Goal: Use online tool/utility: Utilize a website feature to perform a specific function

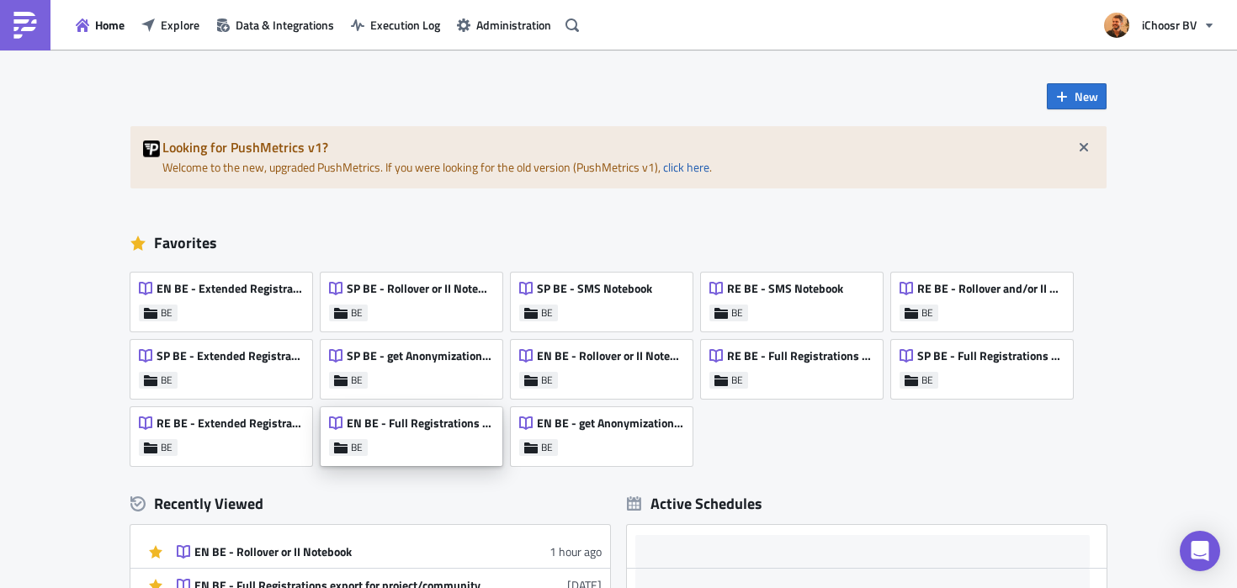
click at [421, 430] on span "EN BE - Full Registrations export for project/community" at bounding box center [420, 423] width 146 height 15
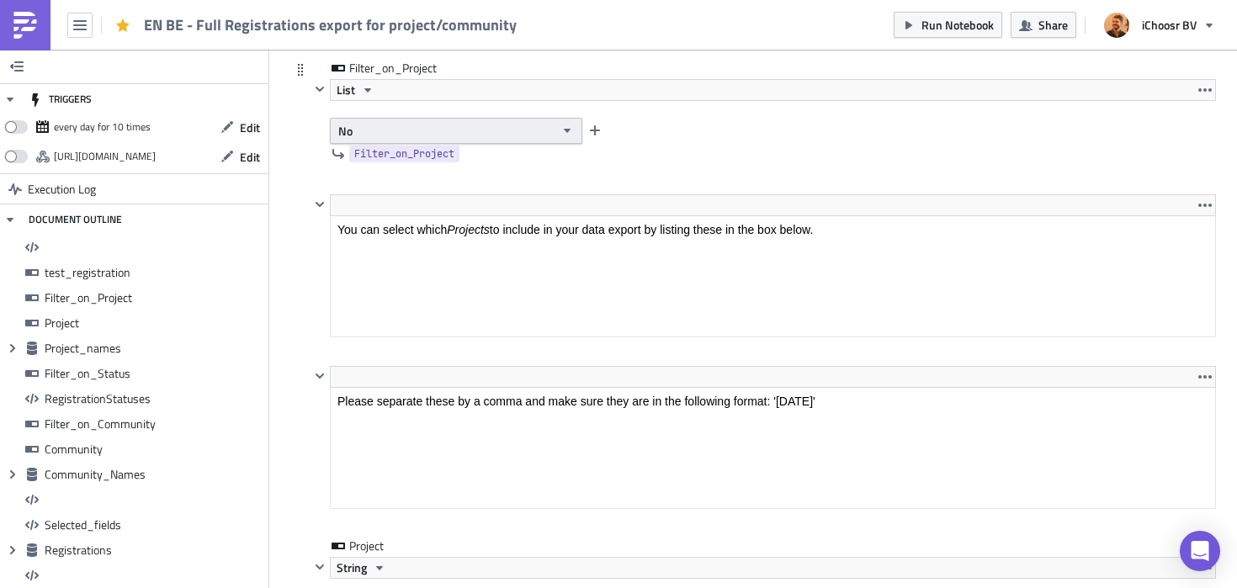
click at [430, 134] on button "No" at bounding box center [456, 131] width 252 height 26
click at [424, 156] on div "Yes" at bounding box center [410, 161] width 140 height 17
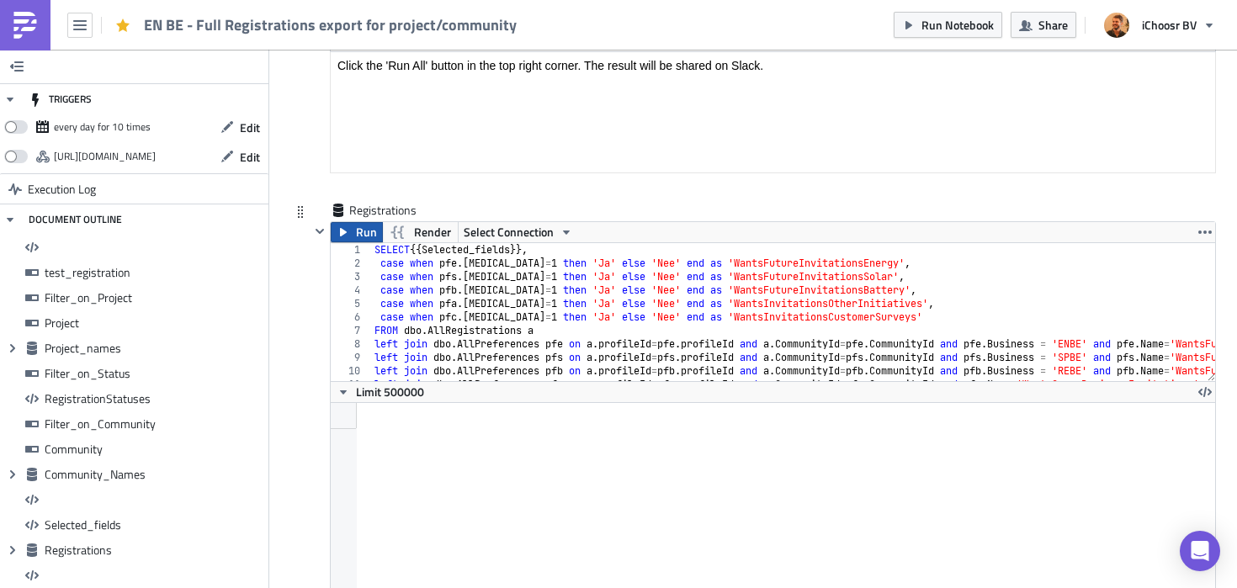
click at [374, 231] on span "Run" at bounding box center [366, 232] width 21 height 20
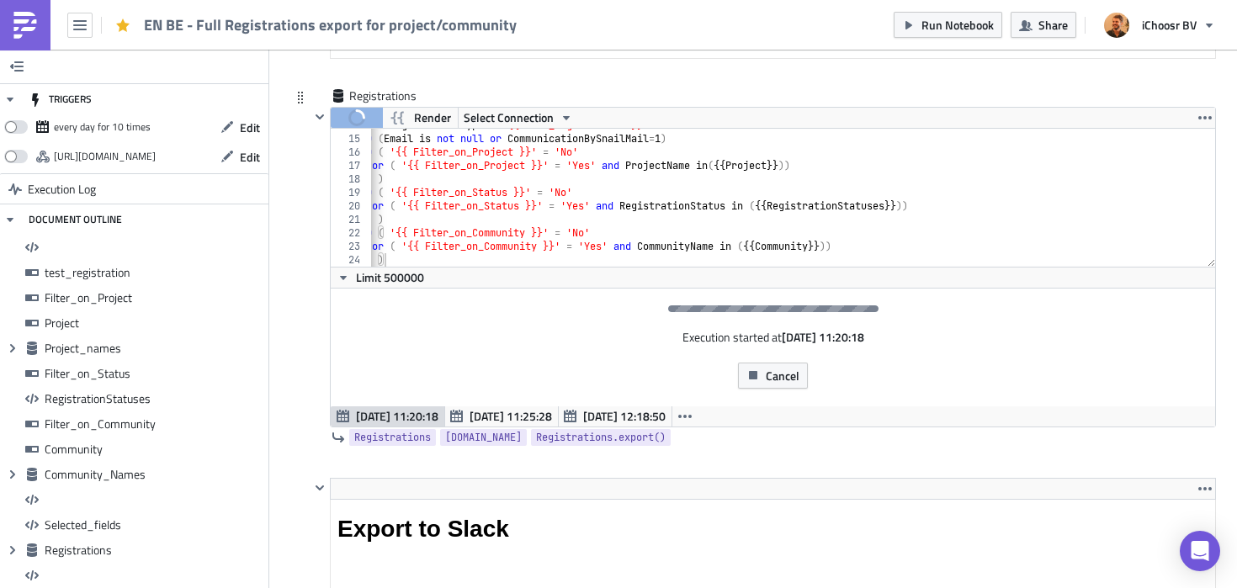
scroll to position [9562, 0]
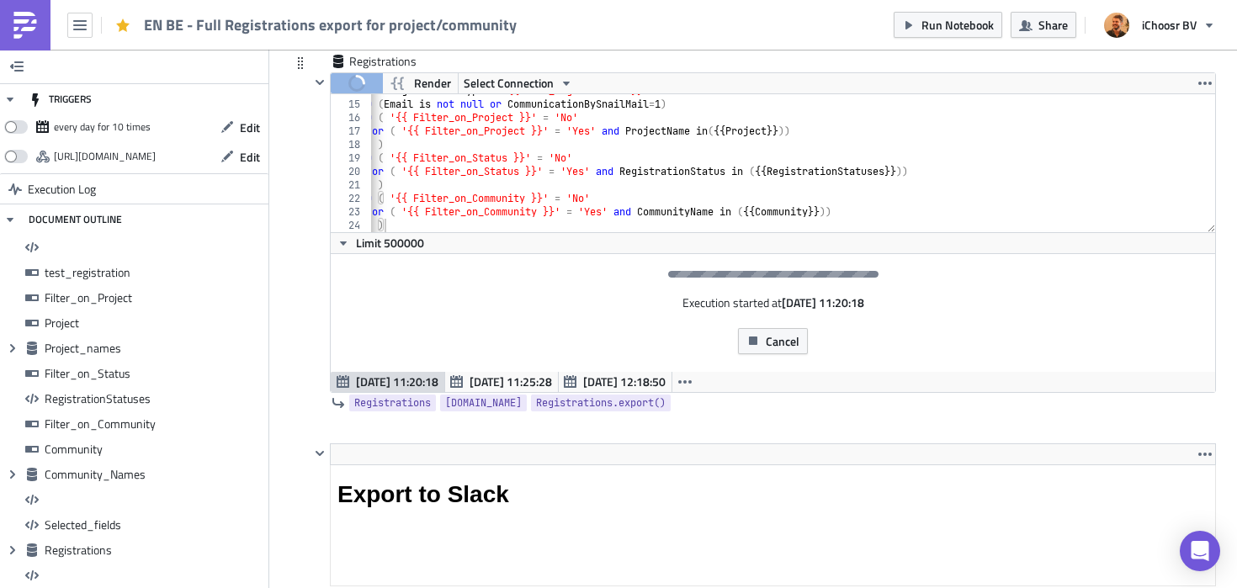
click at [322, 242] on div at bounding box center [320, 232] width 20 height 321
click at [303, 225] on div "Registrations Run Render Select Connection 14 15 16 17 18 19 20 21 22 23 24 WHE…" at bounding box center [753, 248] width 926 height 390
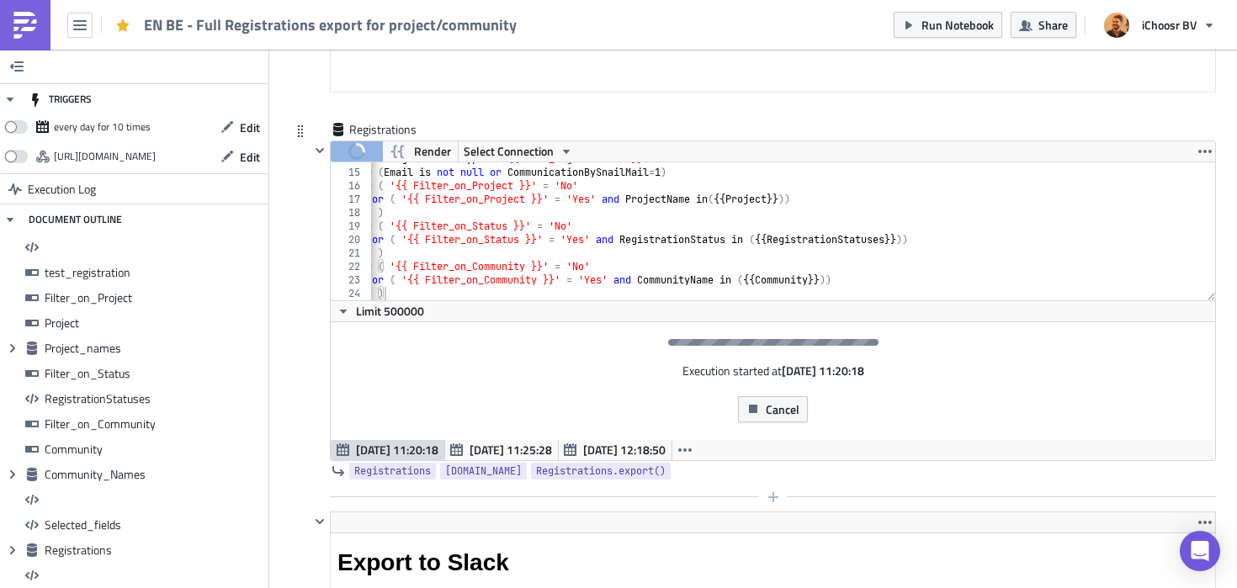
scroll to position [9476, 0]
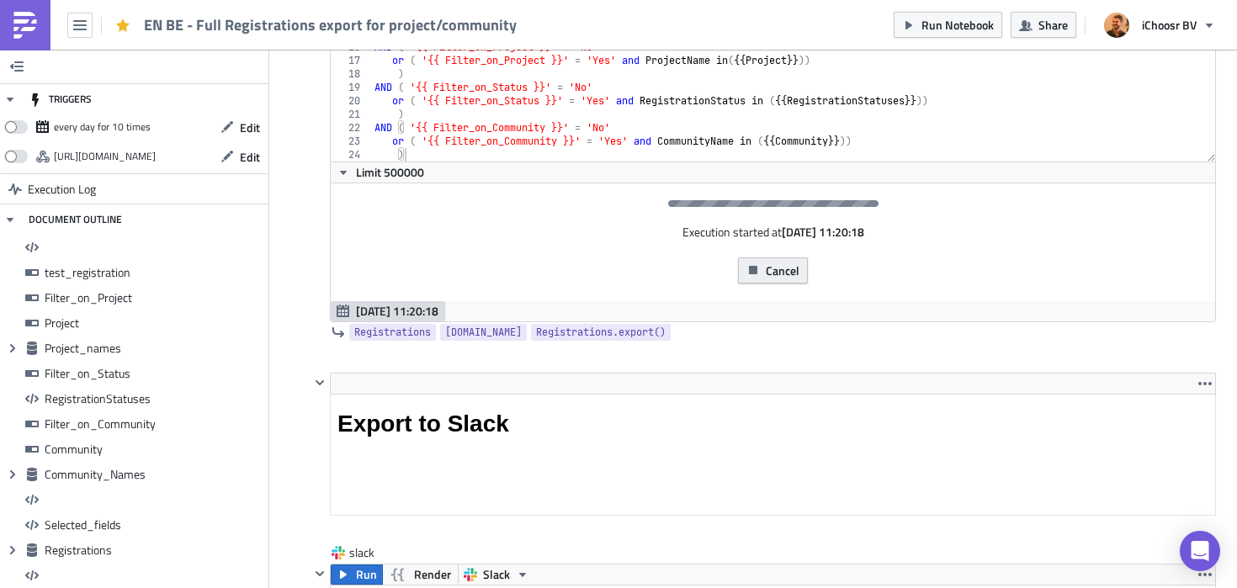
click at [767, 275] on span "Cancel" at bounding box center [783, 271] width 34 height 18
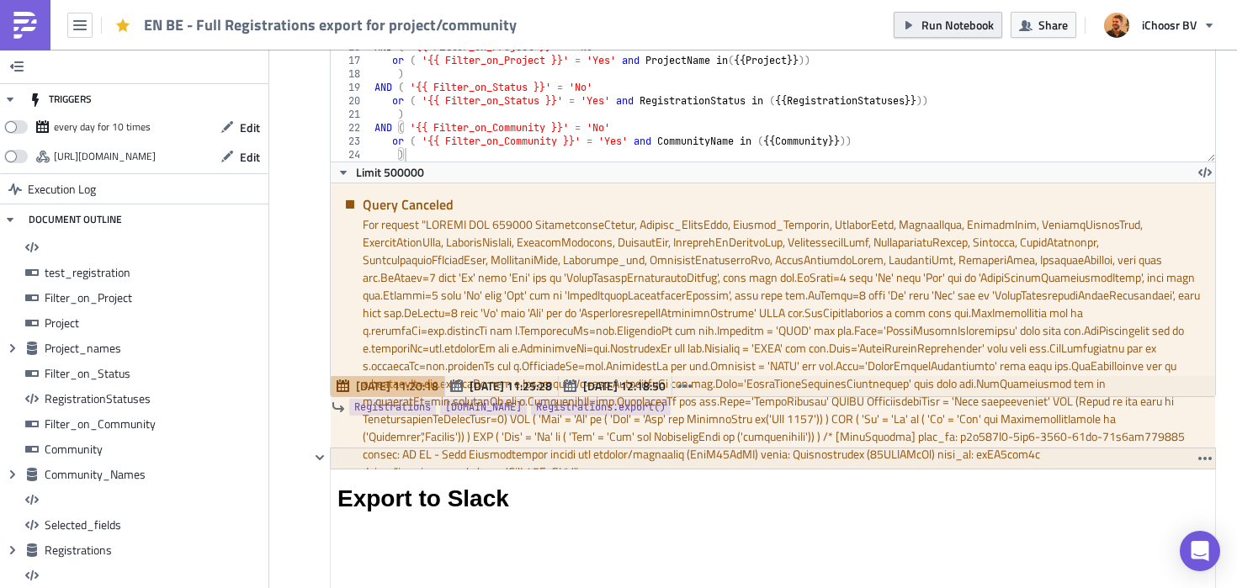
click at [976, 29] on span "Run Notebook" at bounding box center [957, 25] width 72 height 18
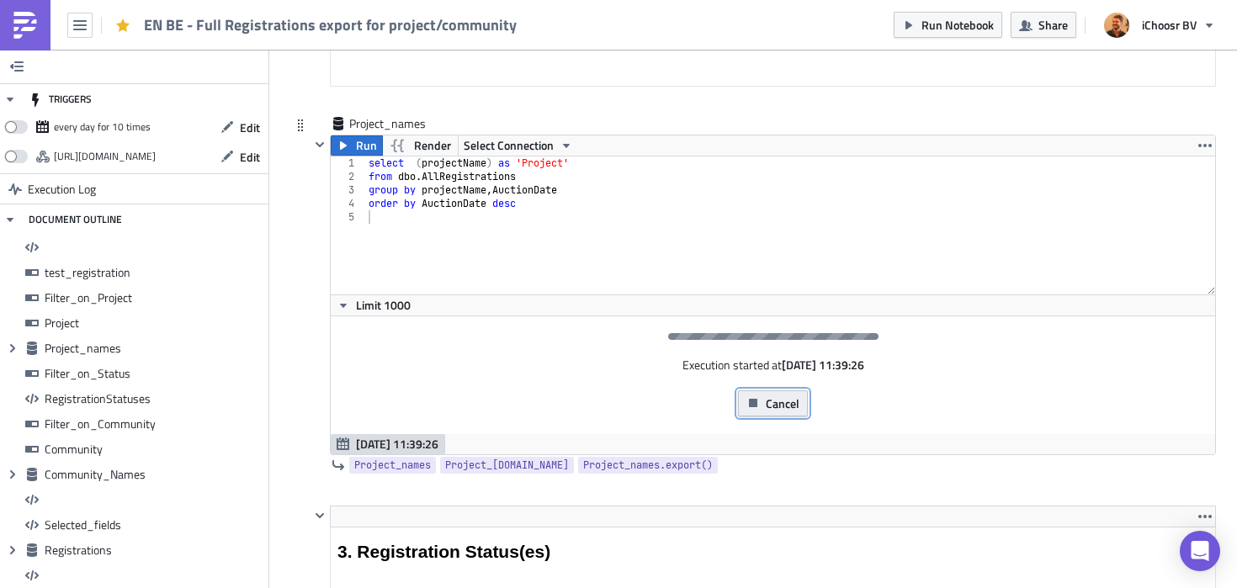
click at [778, 411] on span "Cancel" at bounding box center [783, 404] width 34 height 18
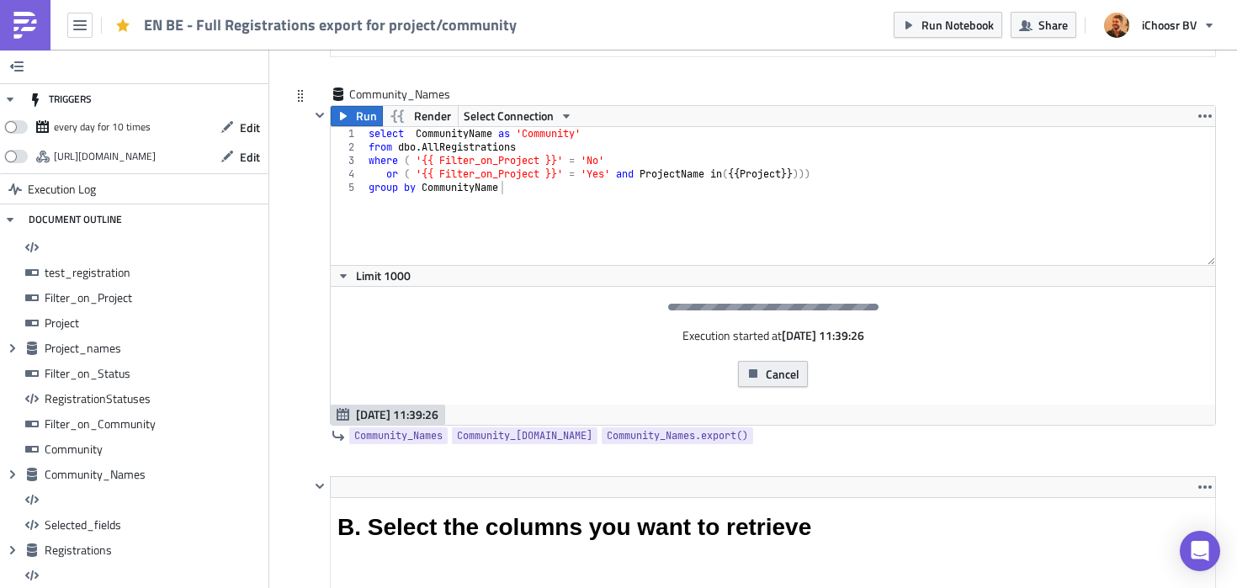
click at [767, 373] on span "Cancel" at bounding box center [783, 374] width 34 height 18
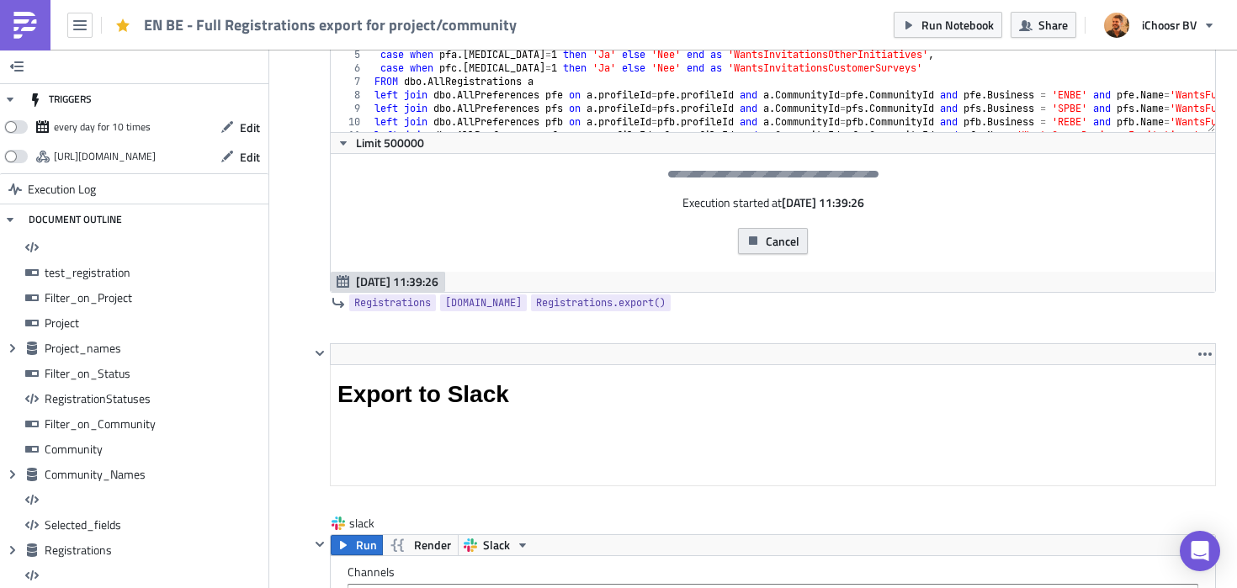
click at [764, 252] on button "Cancel" at bounding box center [773, 241] width 70 height 26
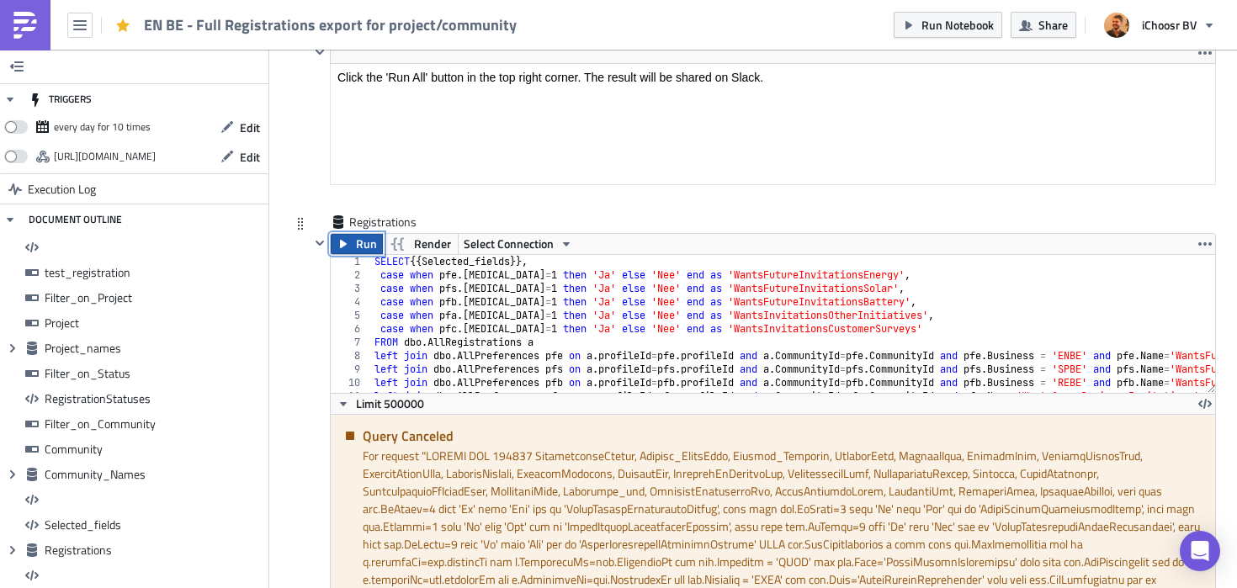
click at [353, 247] on button "Run" at bounding box center [357, 244] width 52 height 20
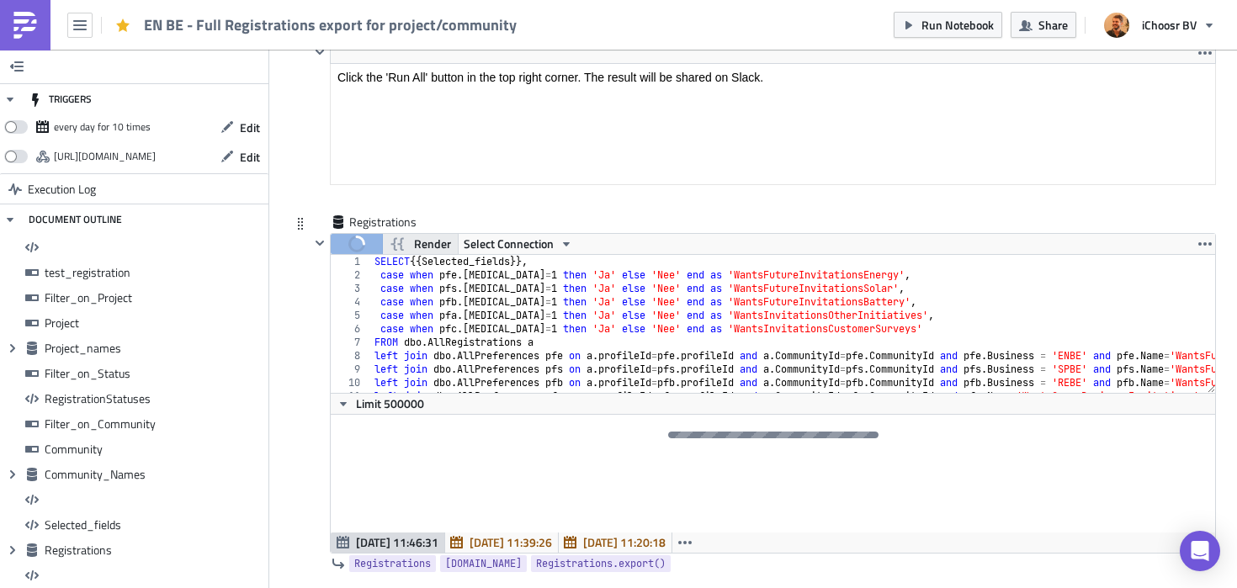
click at [429, 254] on span "Render" at bounding box center [432, 244] width 37 height 20
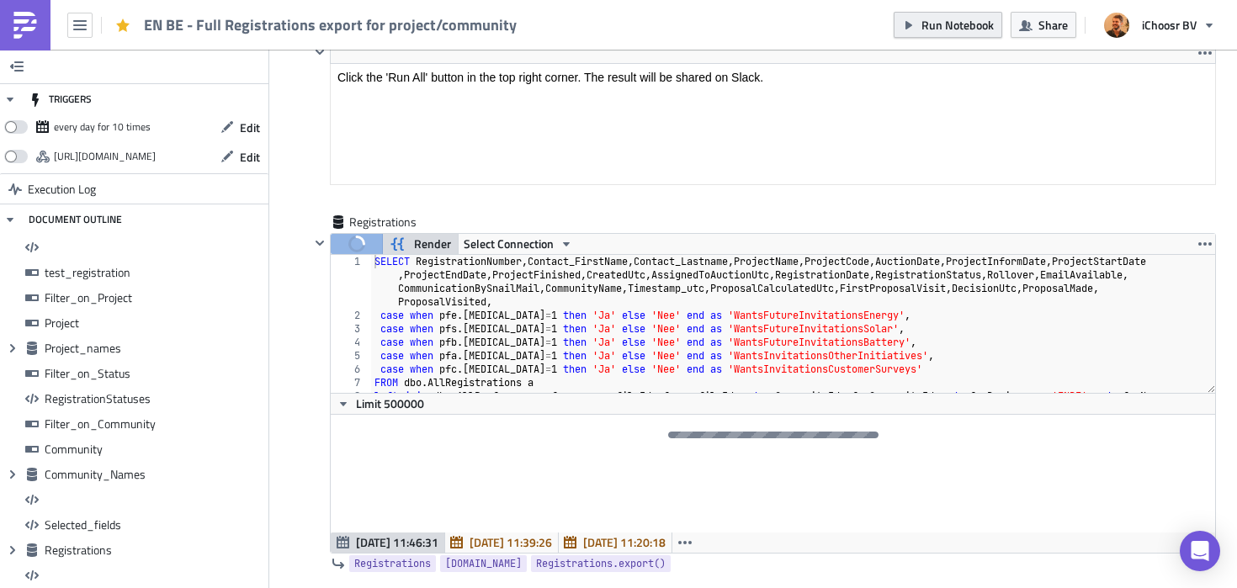
click at [944, 29] on span "Run Notebook" at bounding box center [957, 25] width 72 height 18
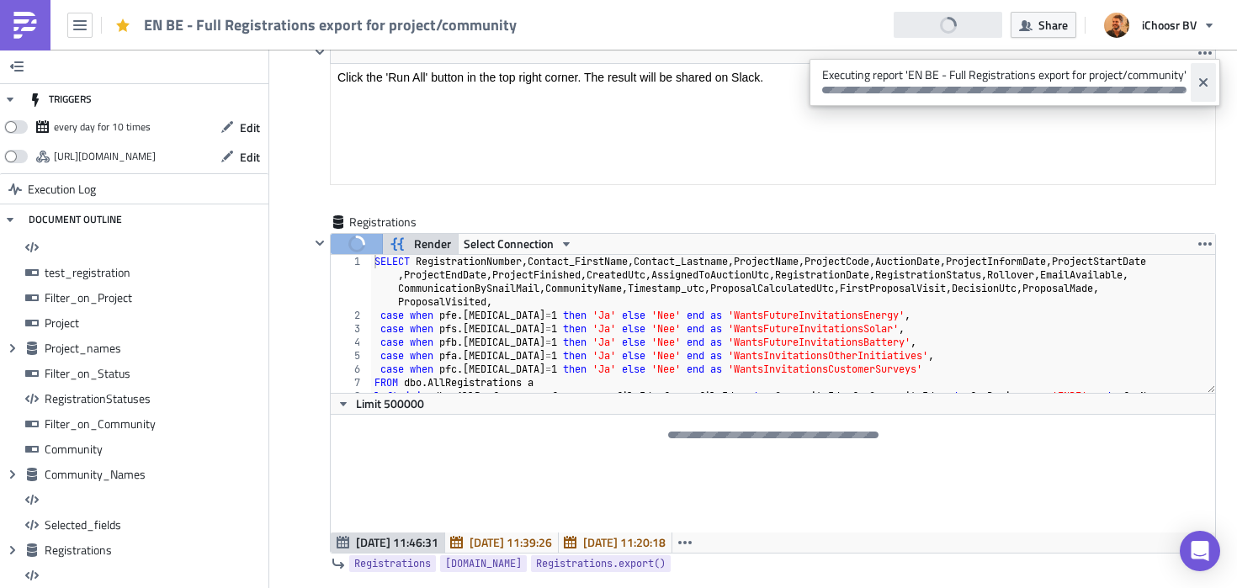
click at [1204, 84] on icon "Close" at bounding box center [1203, 82] width 8 height 8
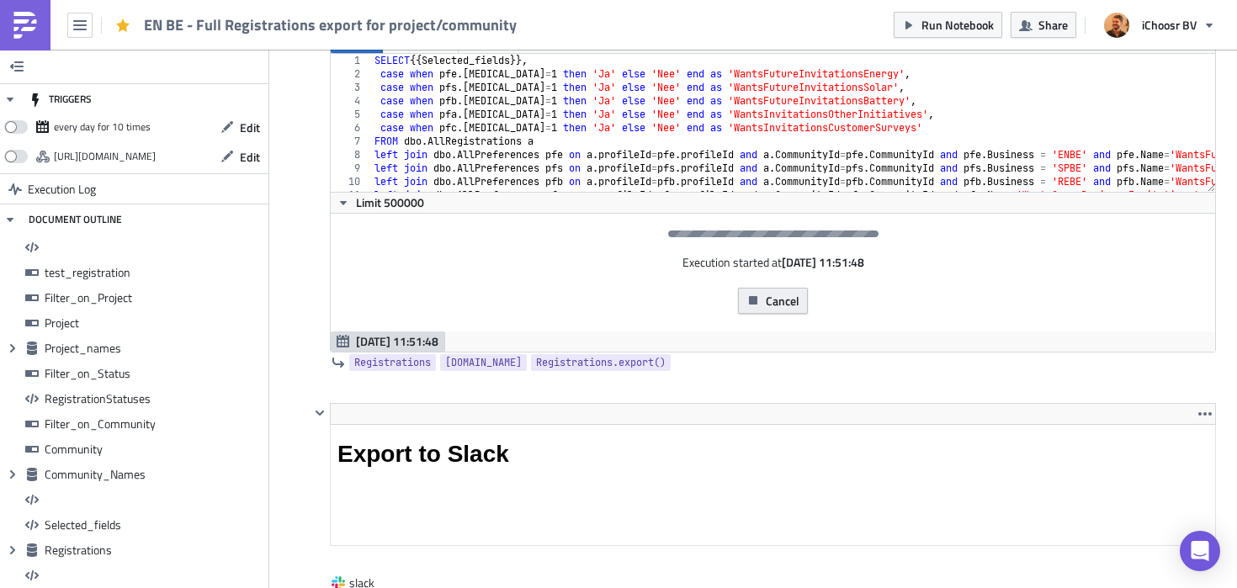
scroll to position [9603, 0]
click at [775, 309] on span "Cancel" at bounding box center [783, 300] width 34 height 18
click at [788, 308] on span "Cancel" at bounding box center [783, 300] width 34 height 18
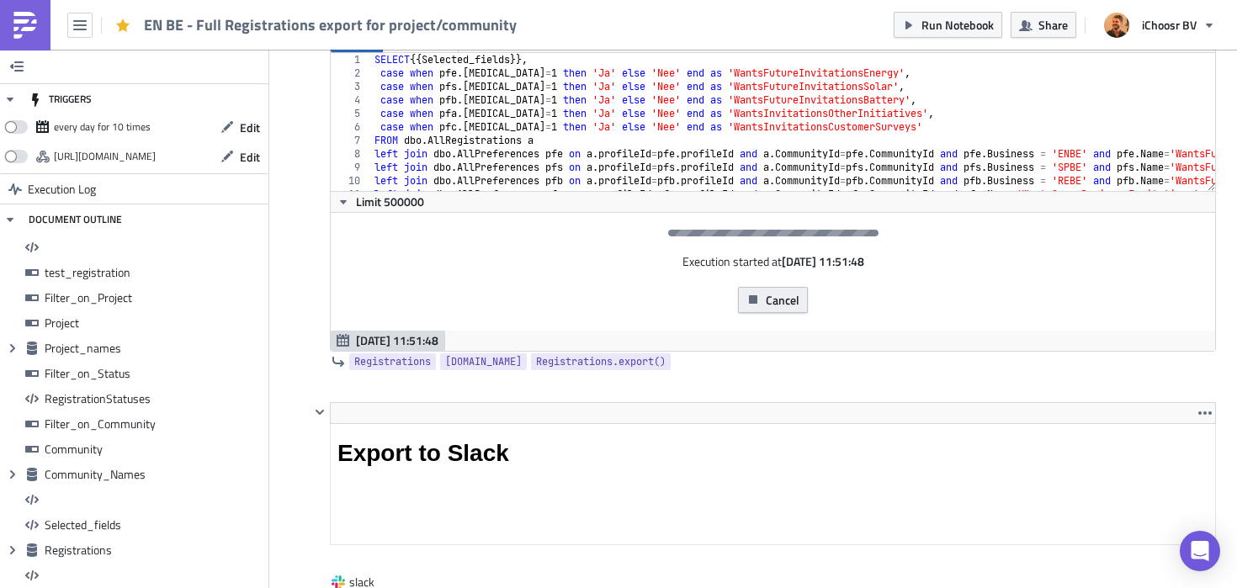
click at [788, 308] on span "Cancel" at bounding box center [783, 300] width 34 height 18
click at [311, 183] on div at bounding box center [320, 191] width 20 height 321
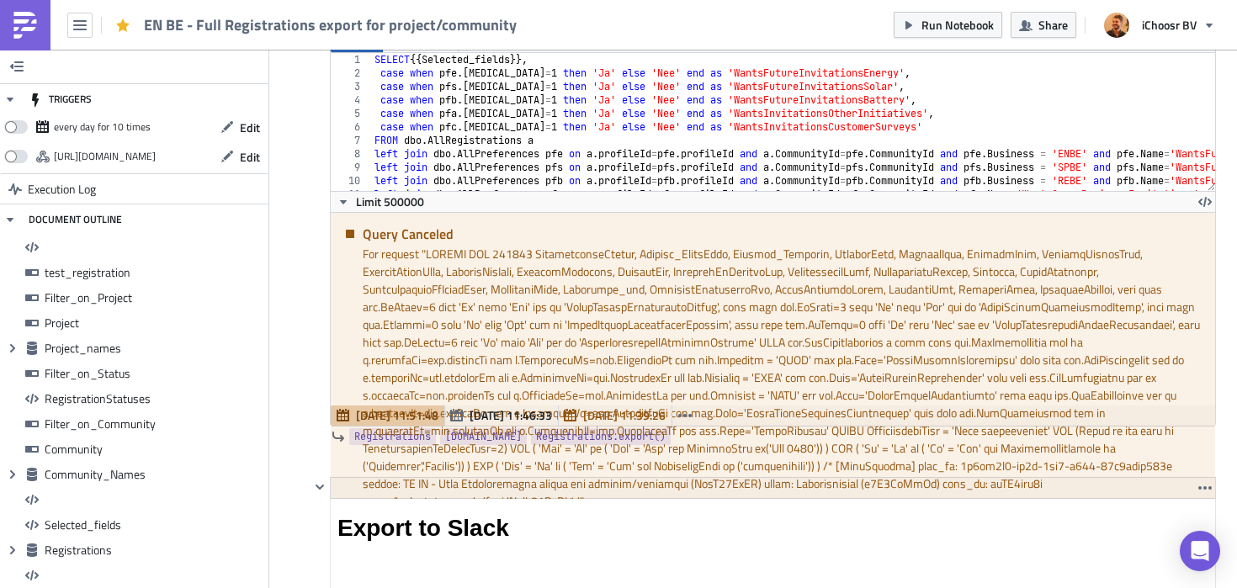
click at [314, 128] on div at bounding box center [320, 228] width 20 height 395
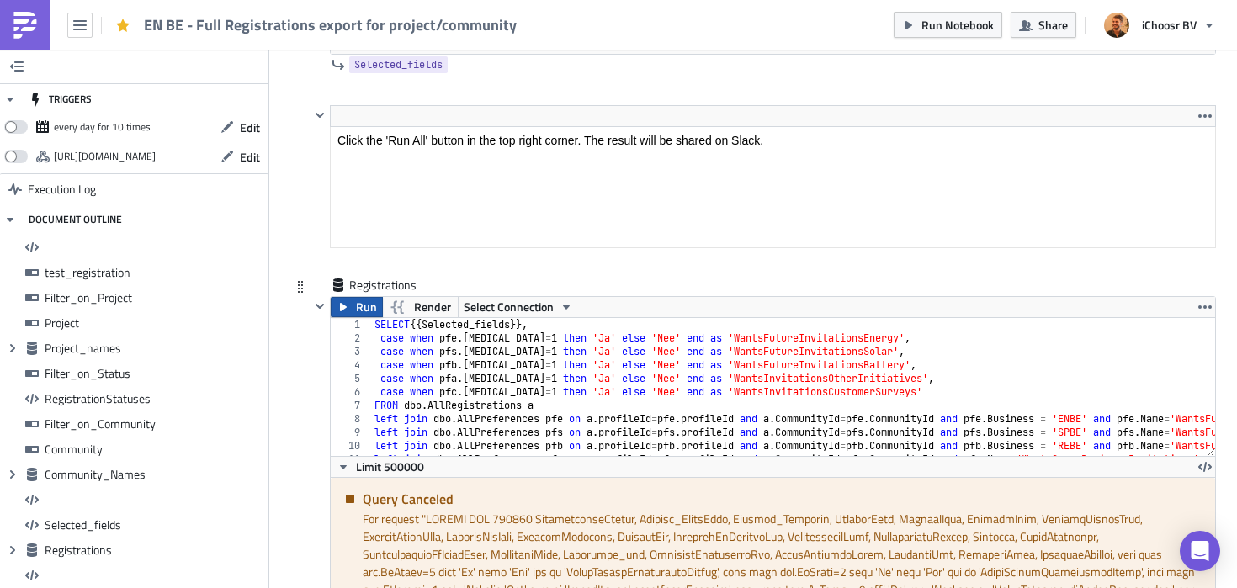
click at [362, 310] on span "Run" at bounding box center [366, 307] width 21 height 20
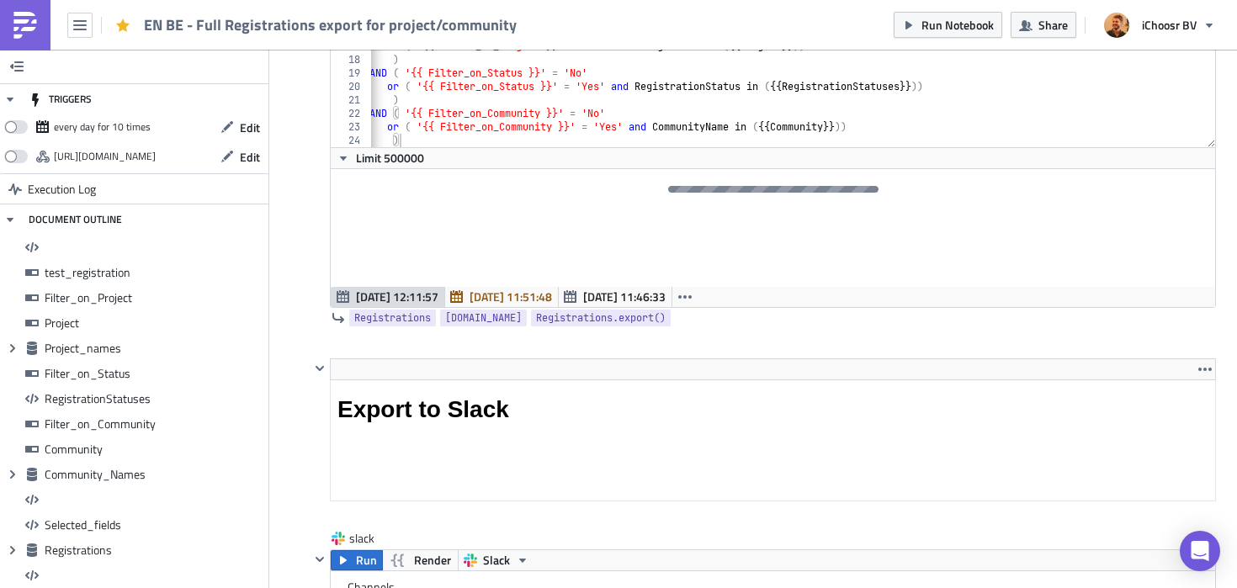
scroll to position [9648, 0]
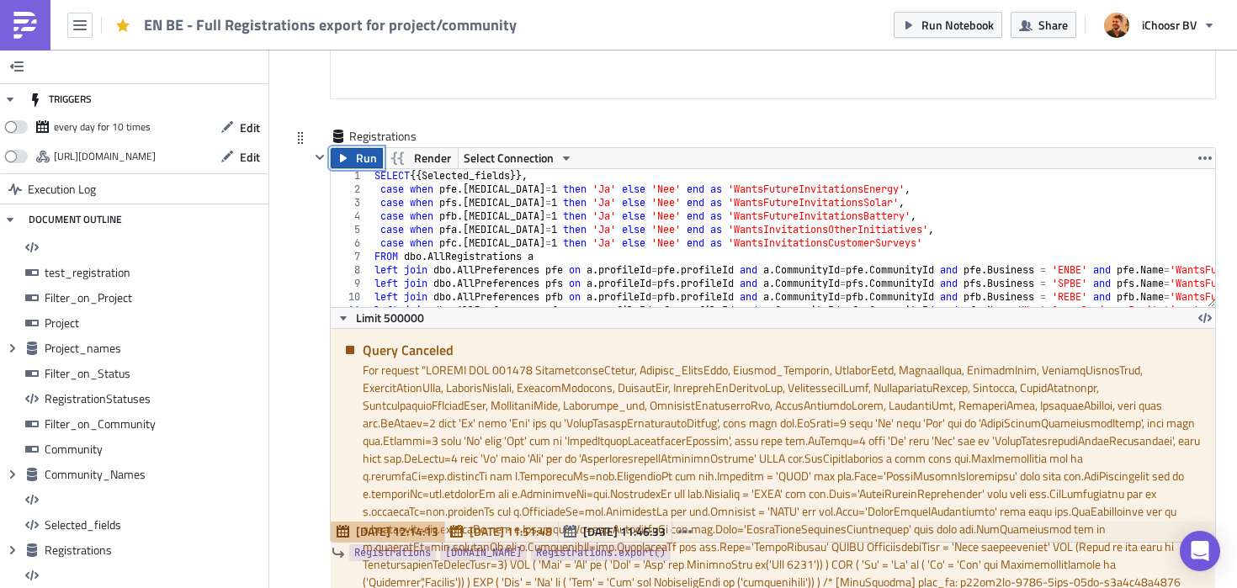
click at [353, 162] on button "Run" at bounding box center [357, 158] width 52 height 20
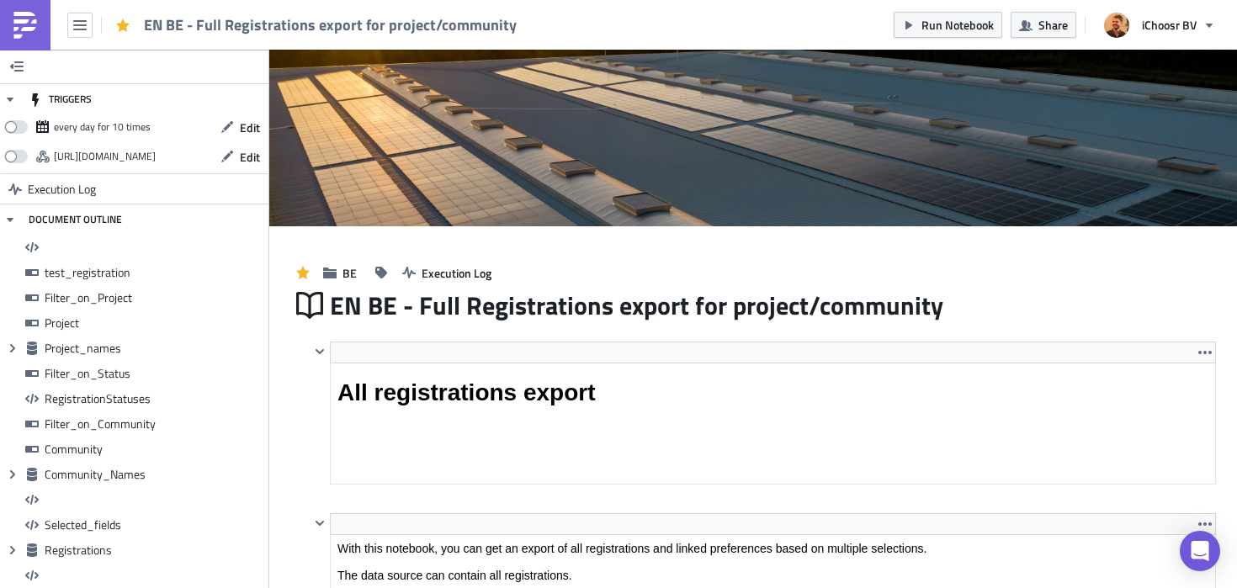
scroll to position [193, 884]
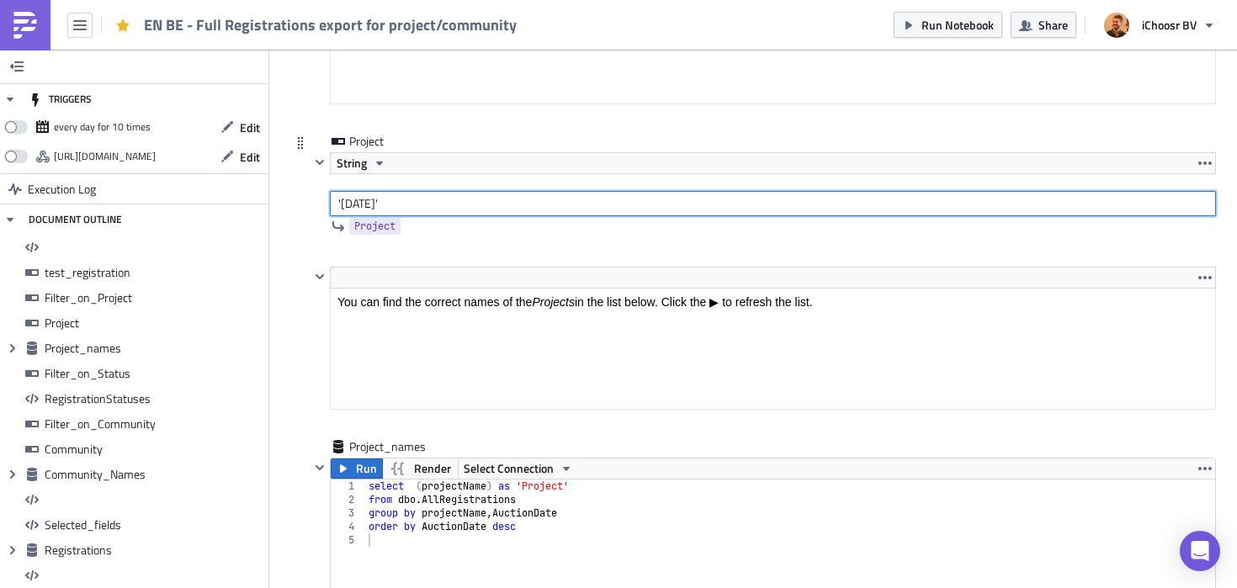
click at [354, 204] on input "'May 2025'" at bounding box center [773, 203] width 886 height 25
click at [409, 203] on input "'October 2025'" at bounding box center [773, 203] width 886 height 25
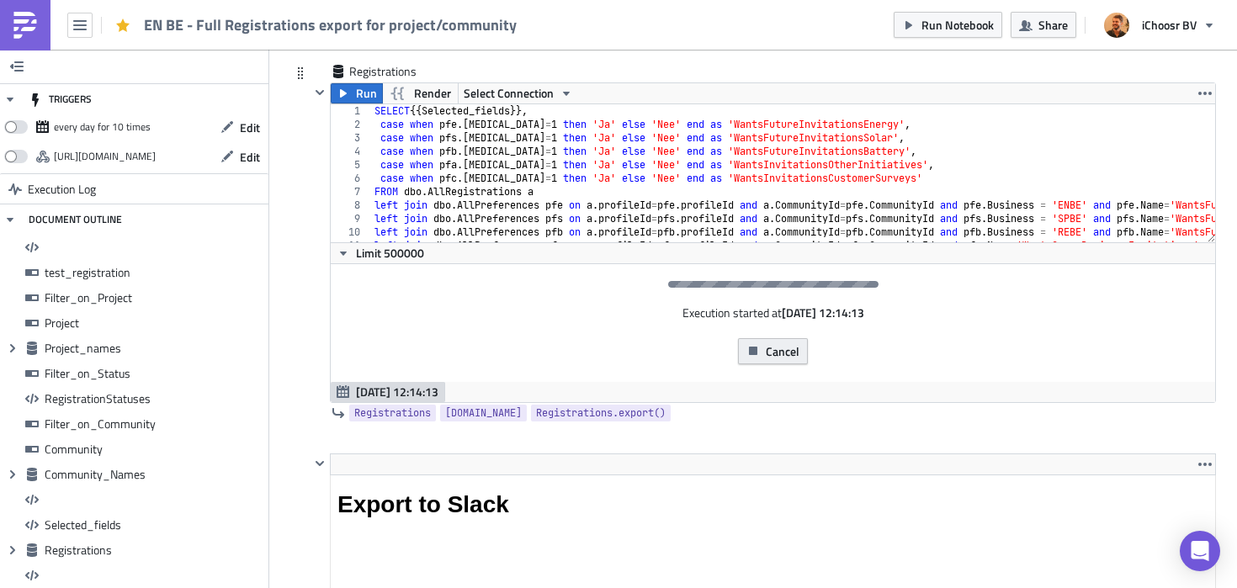
type input "'October 2024'"
click at [774, 357] on span "Cancel" at bounding box center [783, 351] width 34 height 18
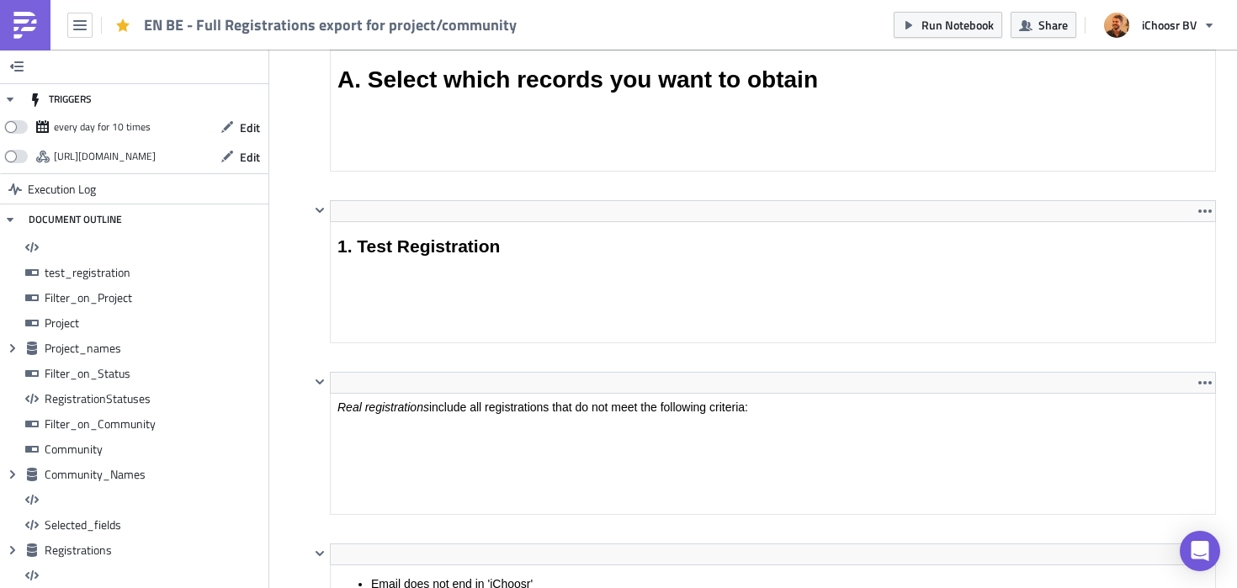
scroll to position [193, 884]
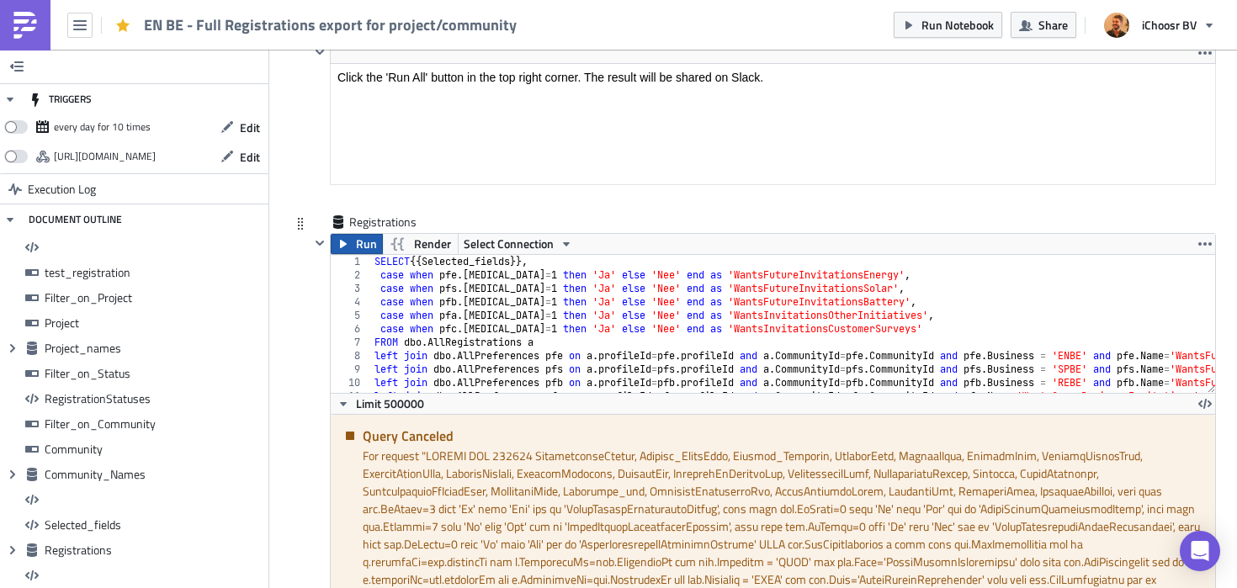
click at [362, 244] on span "Run" at bounding box center [366, 244] width 21 height 20
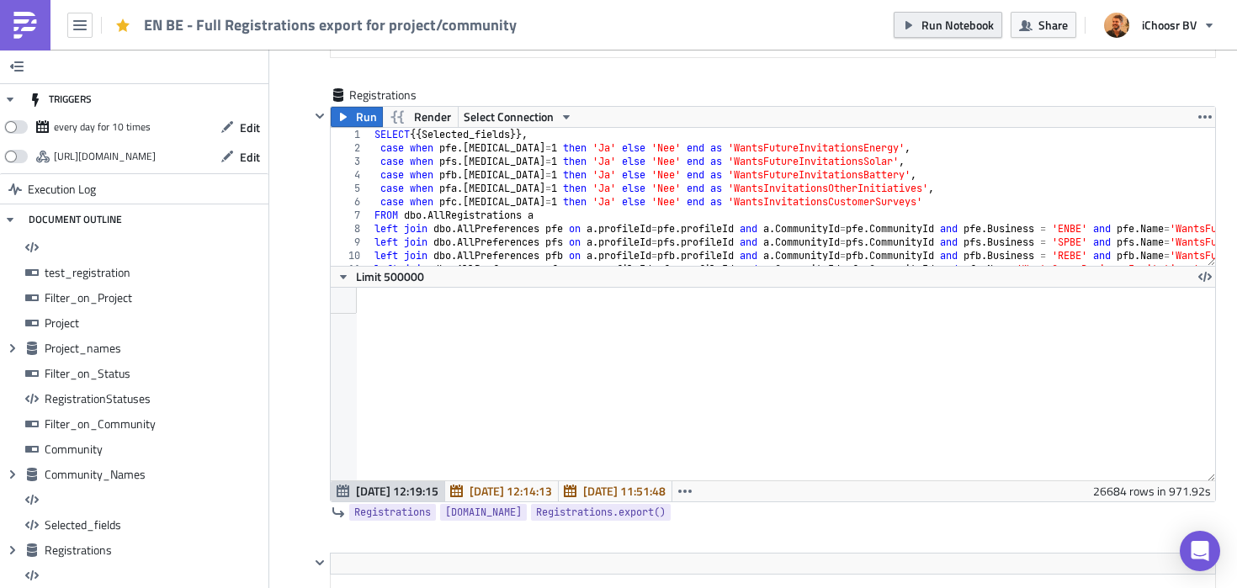
click at [958, 24] on span "Run Notebook" at bounding box center [957, 25] width 72 height 18
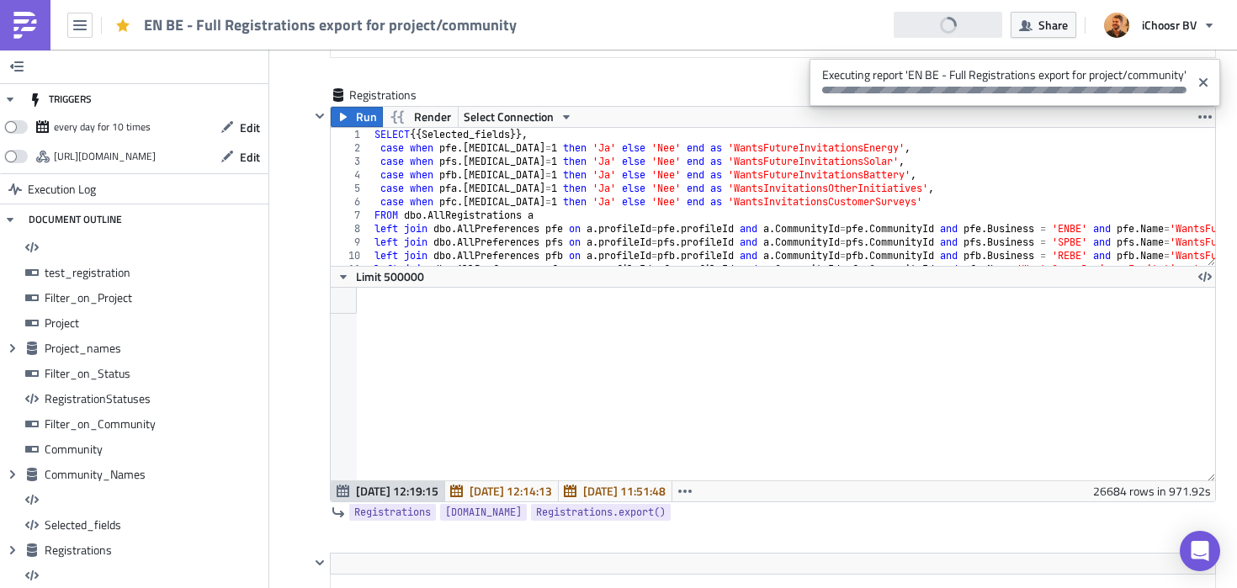
click at [778, 33] on div "EN BE - Full Registrations export for project/community Run Notebook Share iCho…" at bounding box center [618, 25] width 1237 height 50
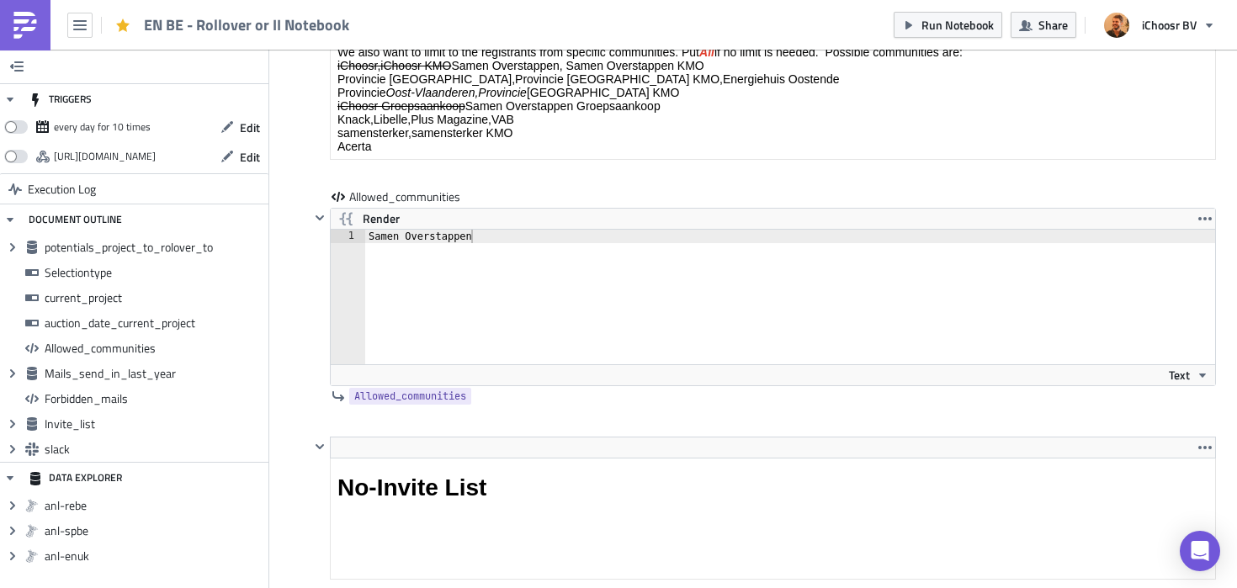
scroll to position [2909, 0]
